Goal: Task Accomplishment & Management: Manage account settings

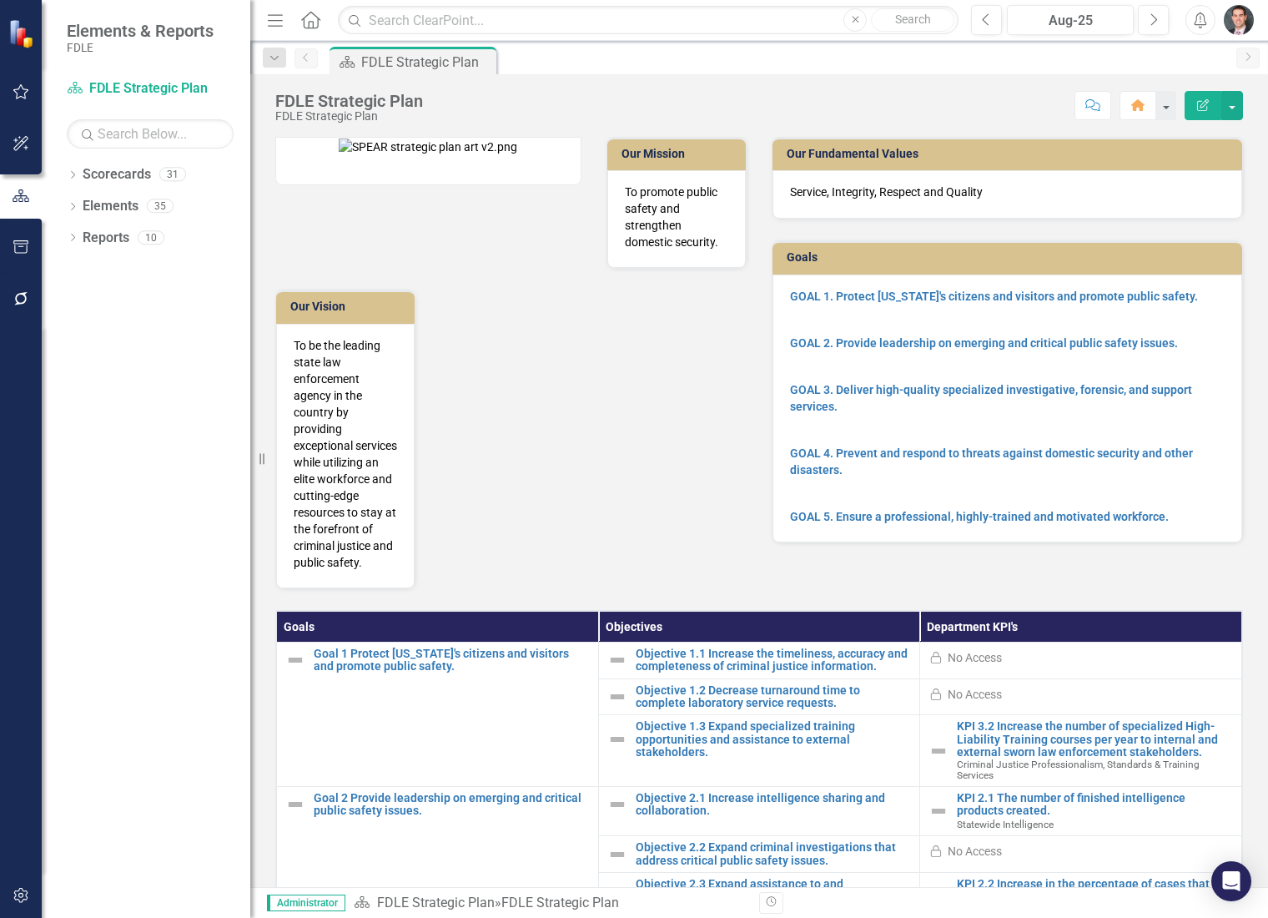
click at [18, 903] on button "button" at bounding box center [22, 896] width 38 height 35
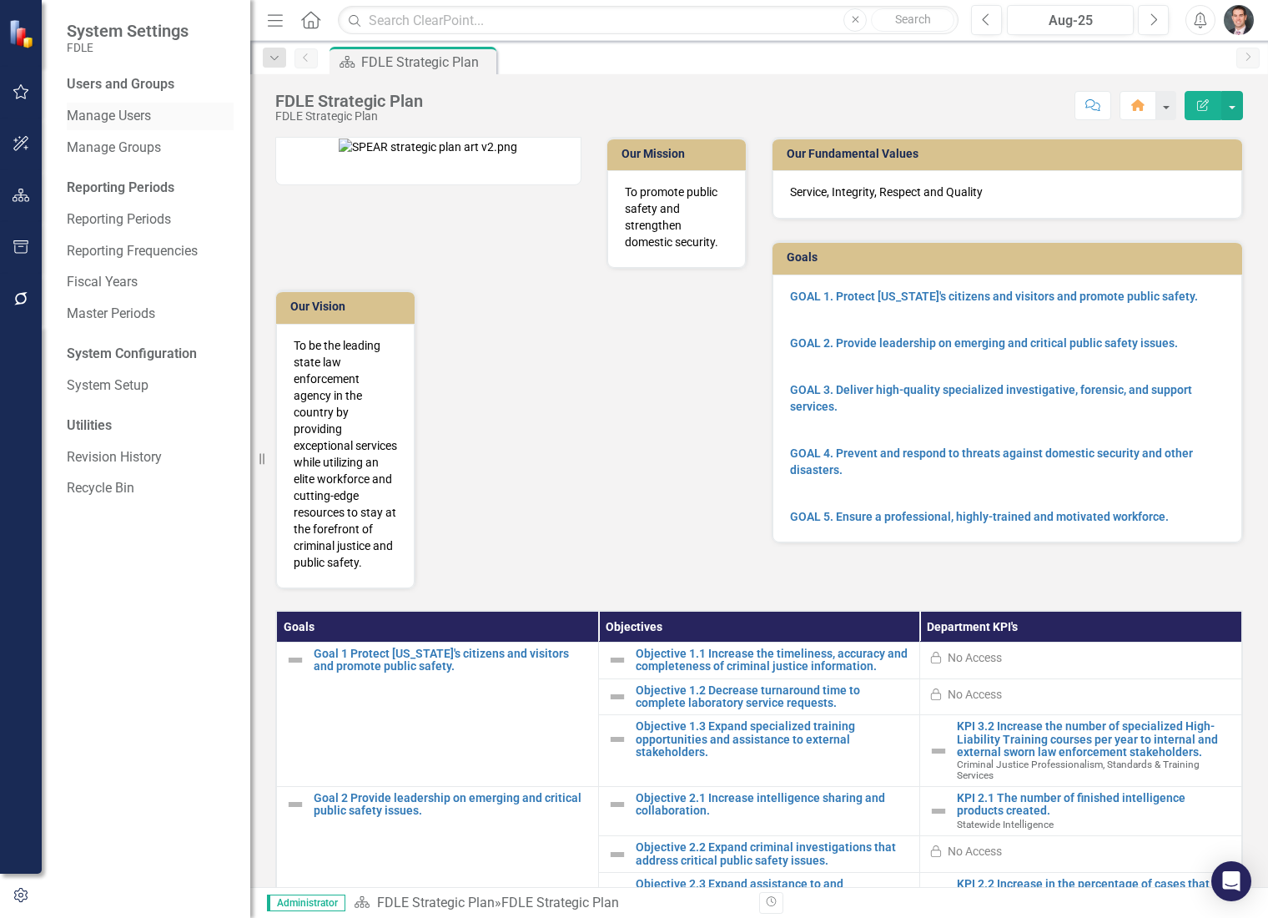
click at [141, 114] on link "Manage Users" at bounding box center [150, 116] width 167 height 19
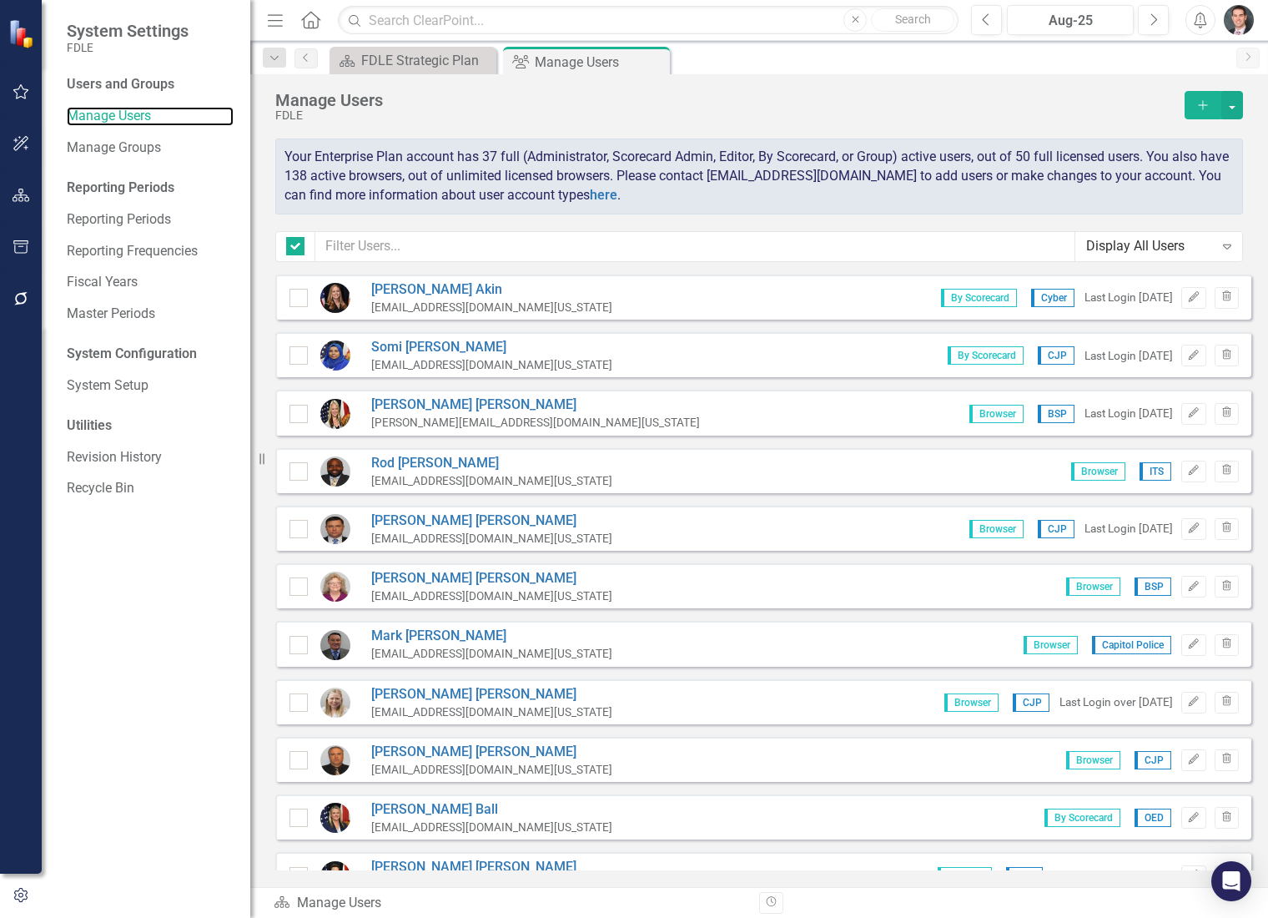
checkbox input "false"
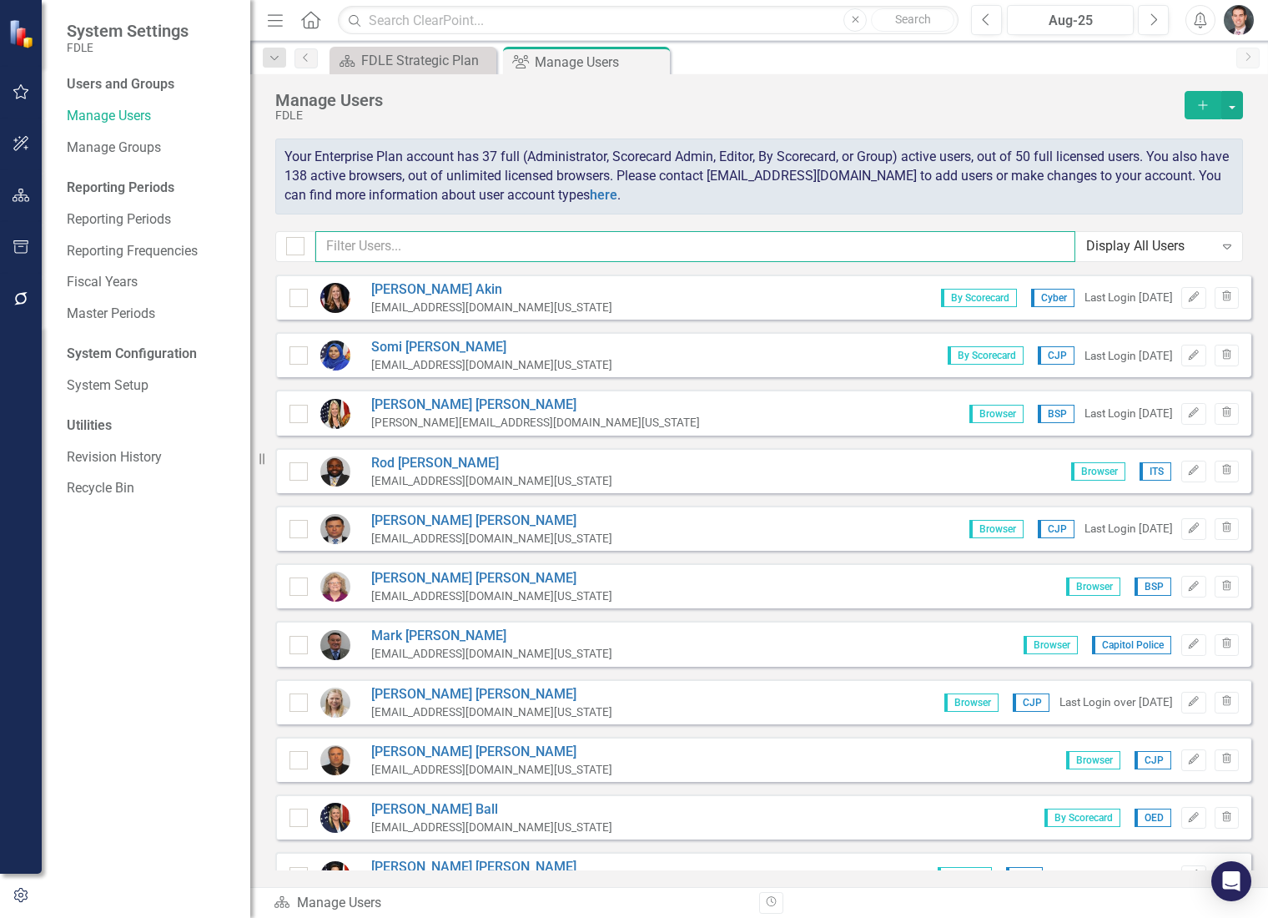
click at [441, 242] on input "text" at bounding box center [695, 246] width 760 height 31
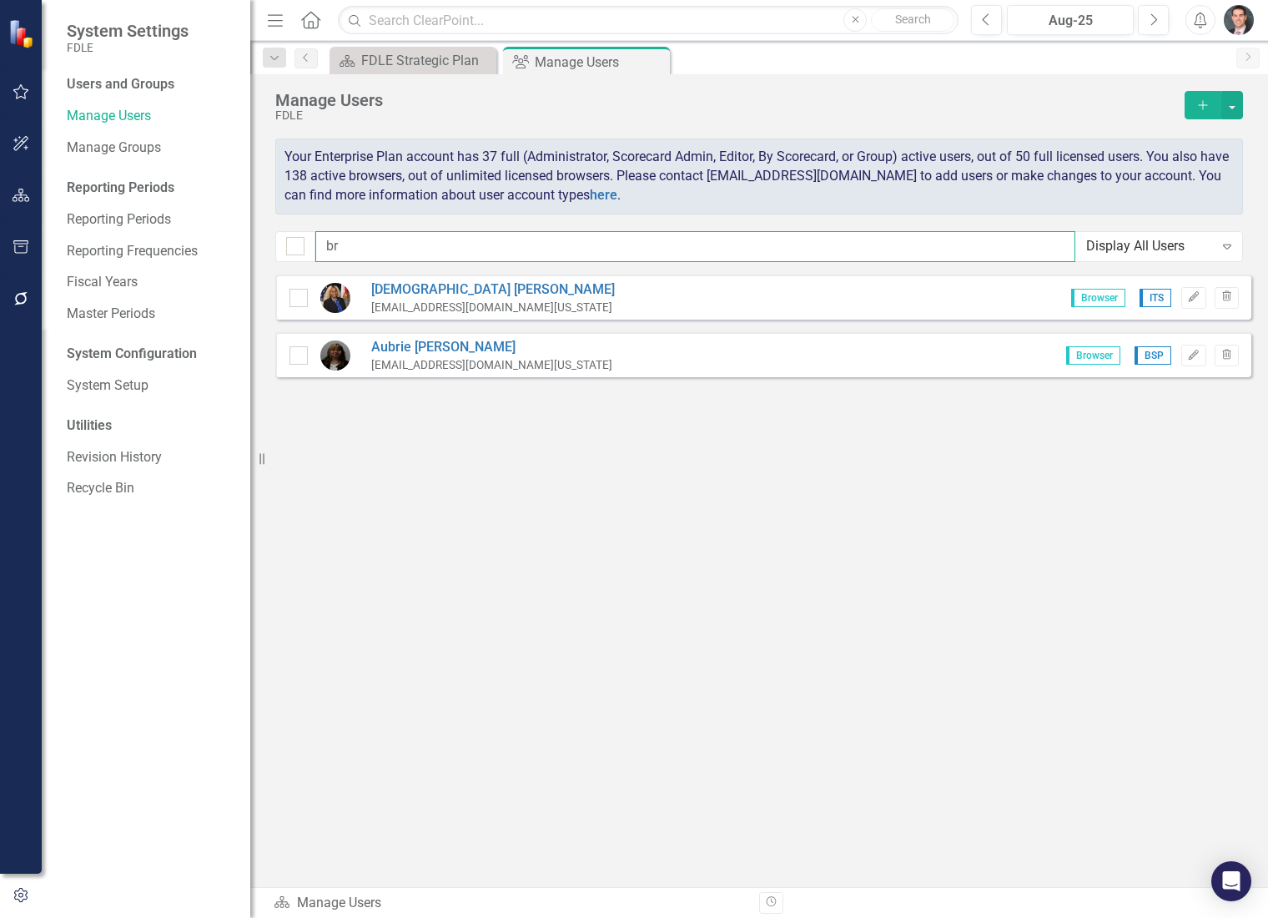
type input "b"
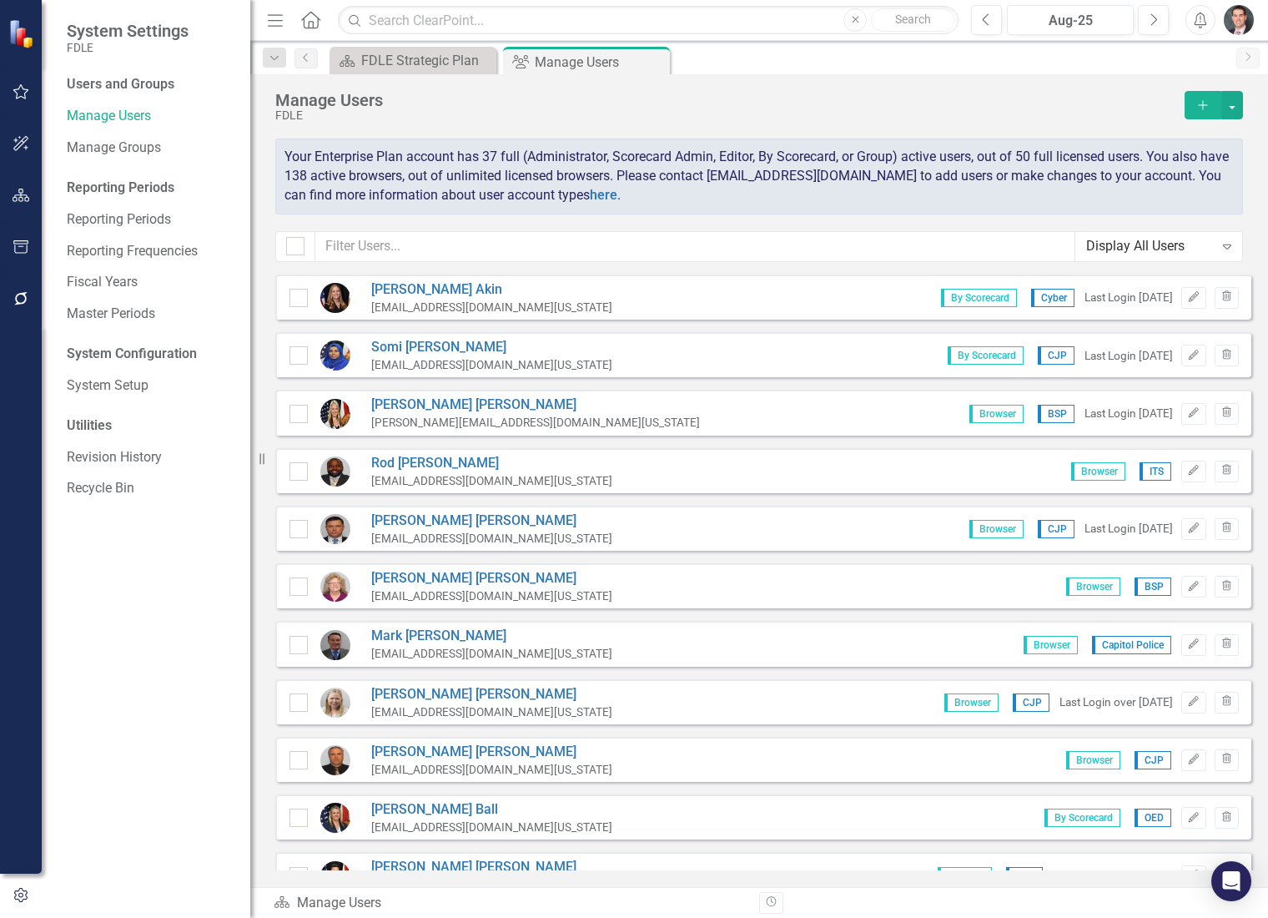
click at [1201, 102] on icon "Add" at bounding box center [1203, 105] width 15 height 12
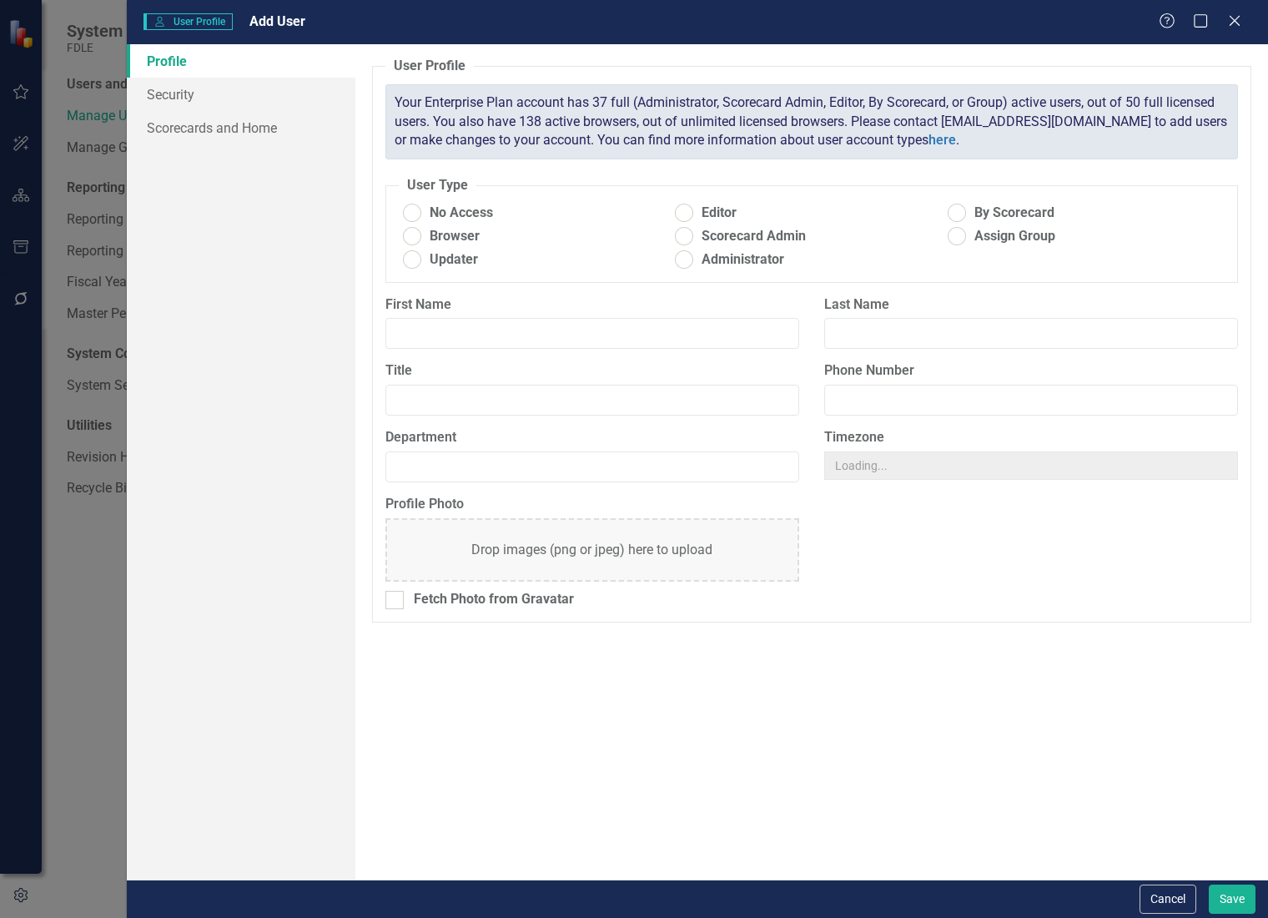
radio input "true"
